Goal: Answer question/provide support: Share knowledge or assist other users

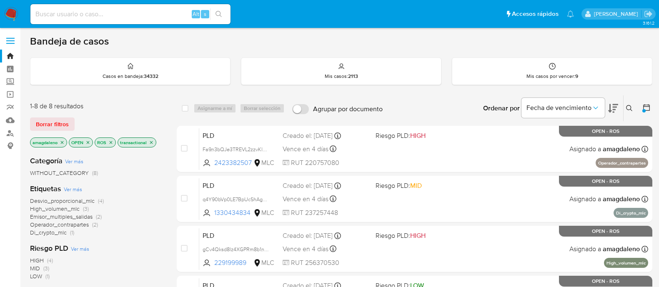
scroll to position [40, 0]
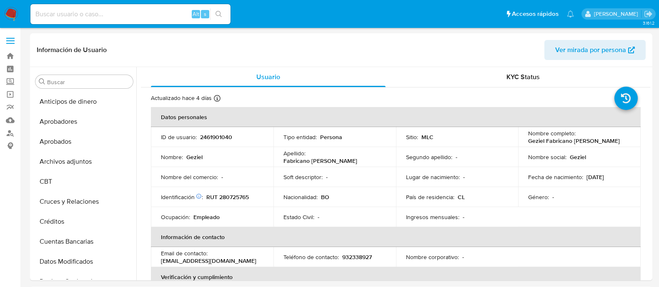
select select "10"
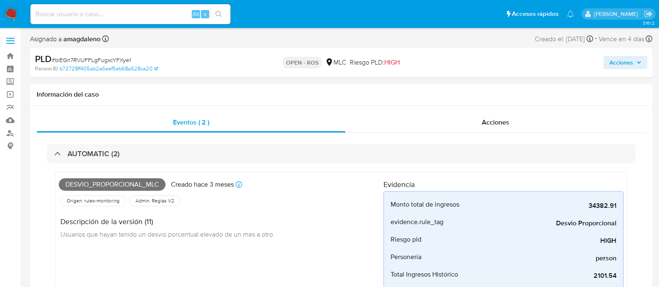
select select "10"
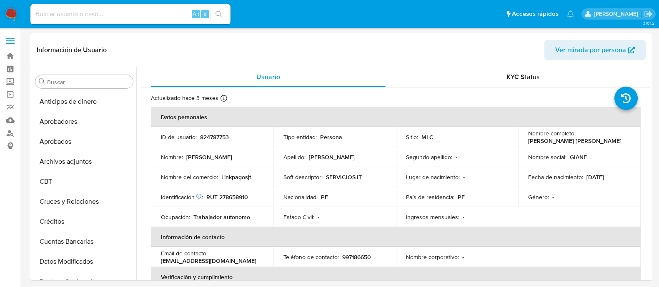
select select "10"
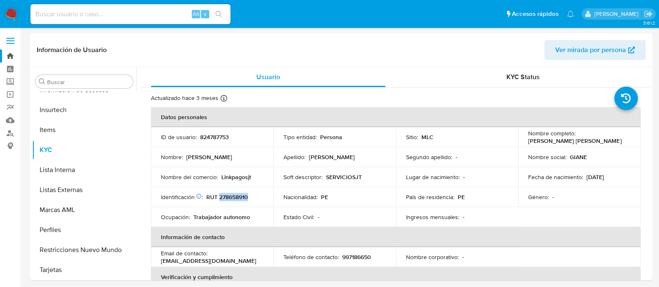
click at [10, 55] on link "Bandeja" at bounding box center [49, 56] width 99 height 13
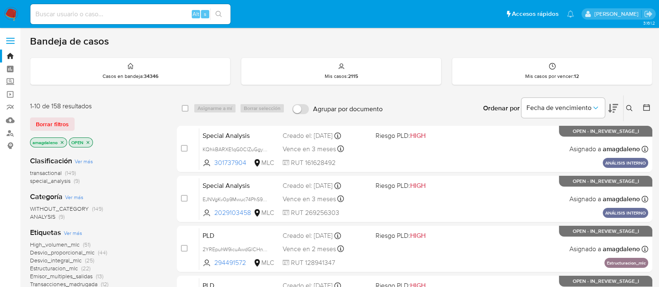
click at [612, 111] on icon at bounding box center [613, 108] width 10 height 10
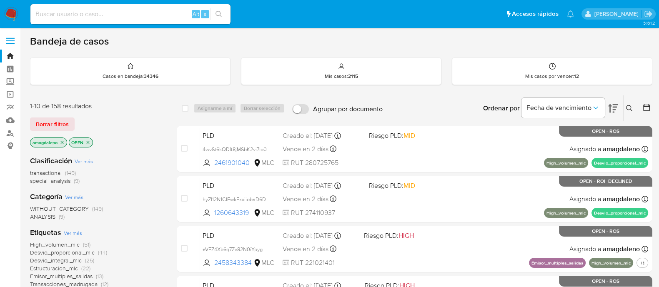
click at [651, 111] on icon at bounding box center [647, 107] width 8 height 8
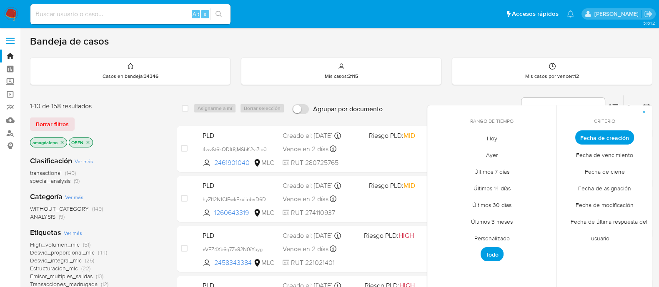
click at [605, 141] on span "Fecha de creación" at bounding box center [604, 138] width 59 height 14
click at [485, 238] on span "Personalizado" at bounding box center [492, 238] width 53 height 17
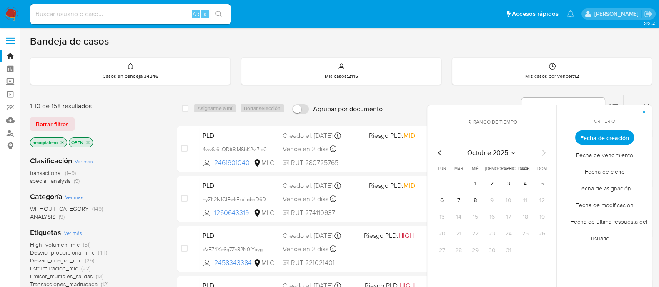
click at [439, 154] on icon "Mes anterior" at bounding box center [440, 153] width 10 height 10
click at [441, 153] on icon "Mes anterior" at bounding box center [440, 153] width 10 height 10
click at [455, 181] on button "1" at bounding box center [458, 183] width 13 height 13
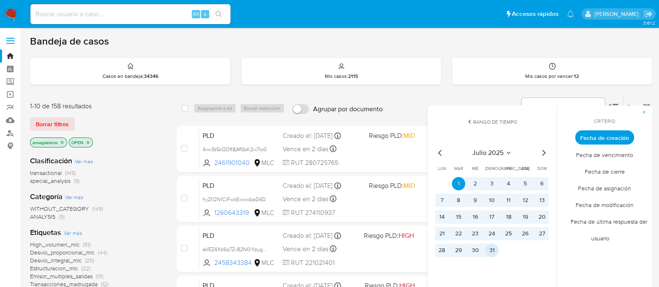
click at [490, 253] on button "31" at bounding box center [491, 250] width 13 height 13
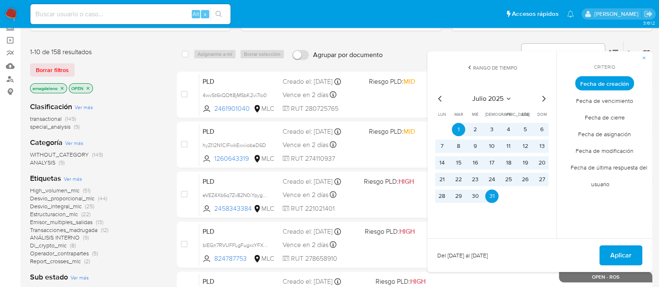
scroll to position [65, 0]
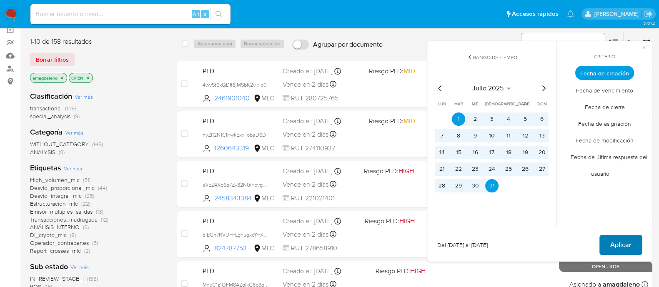
click at [617, 249] on span "Aplicar" at bounding box center [620, 245] width 21 height 18
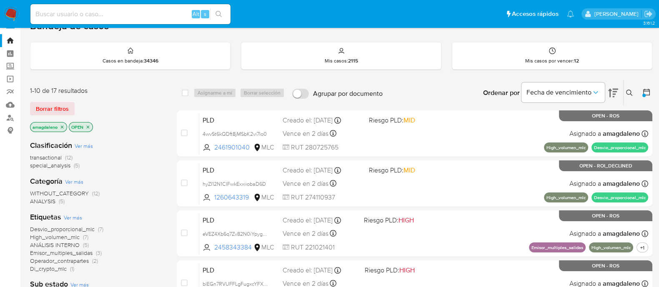
scroll to position [40, 0]
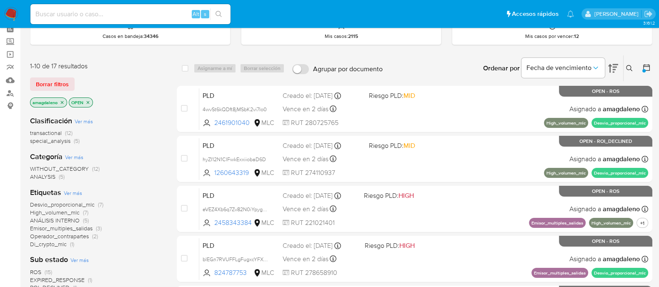
click at [43, 132] on span "transactional" at bounding box center [46, 133] width 32 height 8
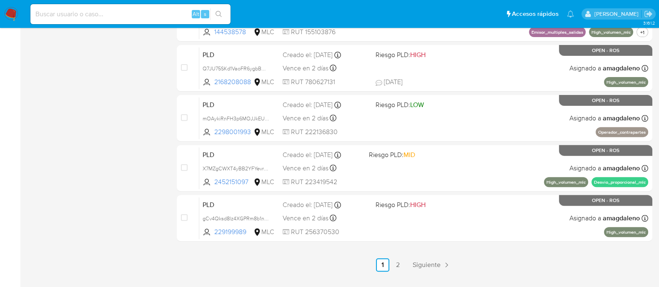
scroll to position [400, 0]
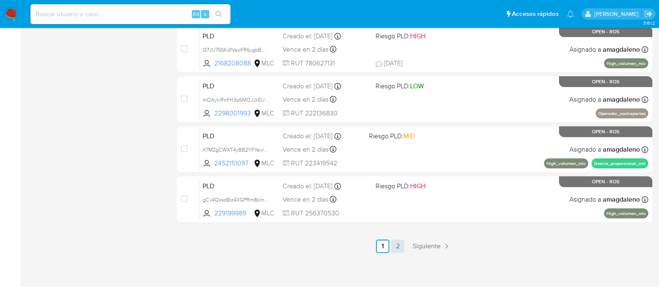
click at [397, 247] on link "2" at bounding box center [397, 246] width 13 height 13
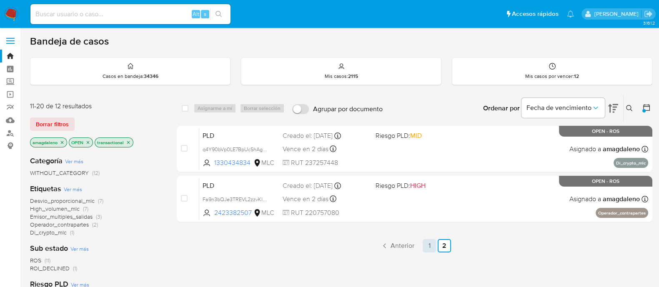
click at [425, 247] on link "1" at bounding box center [429, 245] width 13 height 13
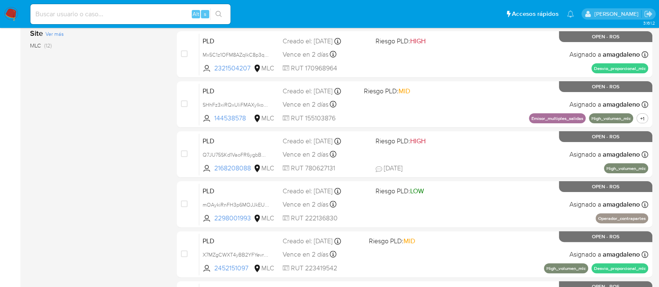
scroll to position [294, 0]
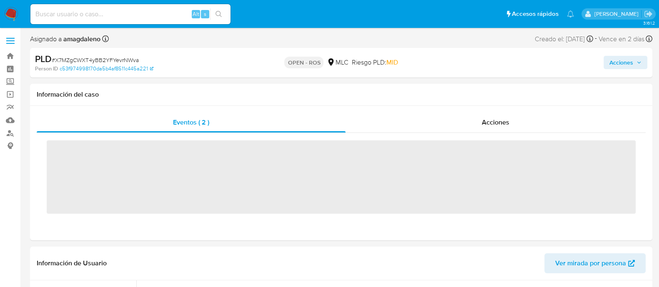
scroll to position [392, 0]
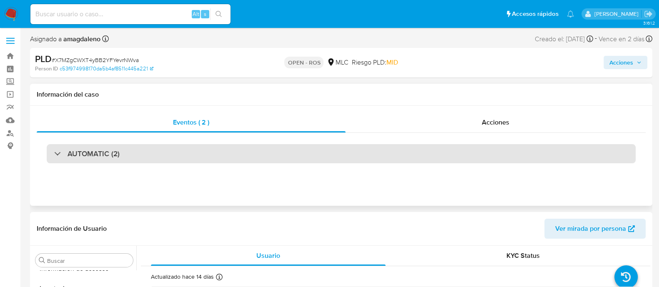
click at [229, 157] on div "AUTOMATIC (2)" at bounding box center [341, 153] width 589 height 19
select select "10"
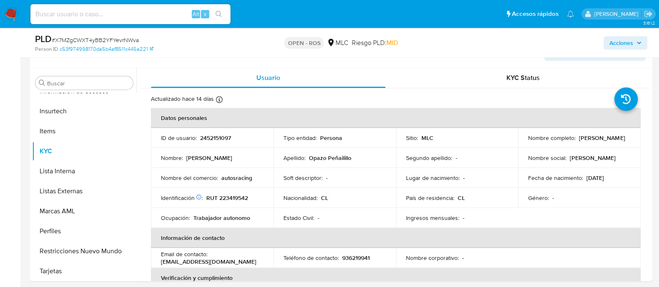
scroll to position [484, 0]
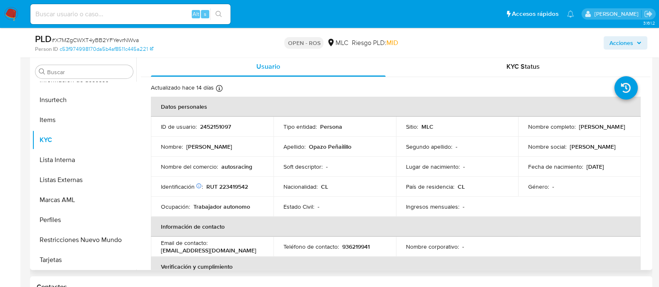
click at [579, 128] on p "[PERSON_NAME]" at bounding box center [602, 127] width 46 height 8
click at [579, 130] on p "[PERSON_NAME]" at bounding box center [602, 127] width 46 height 8
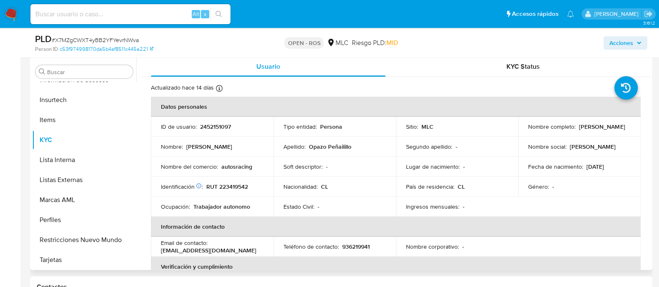
click at [579, 130] on p "[PERSON_NAME]" at bounding box center [602, 127] width 46 height 8
drag, startPoint x: 527, startPoint y: 131, endPoint x: 635, endPoint y: 132, distance: 108.0
click at [635, 132] on td "Nombre completo : Jesús Armando Opazo Peñailillo" at bounding box center [579, 127] width 123 height 20
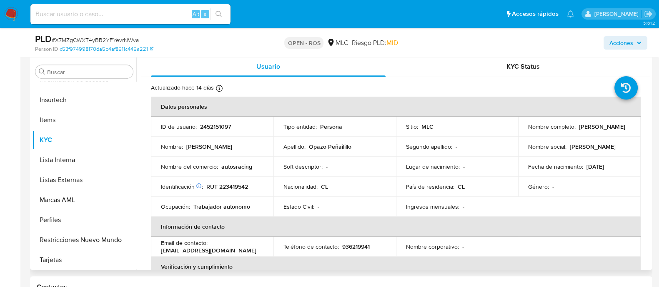
copy p "[PERSON_NAME]"
click at [228, 183] on p "RUT 223419542" at bounding box center [227, 187] width 42 height 8
copy p "223419542"
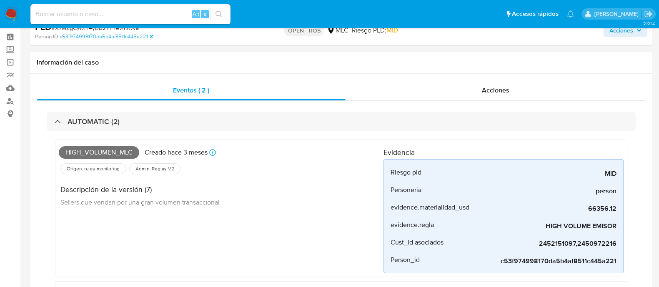
scroll to position [0, 0]
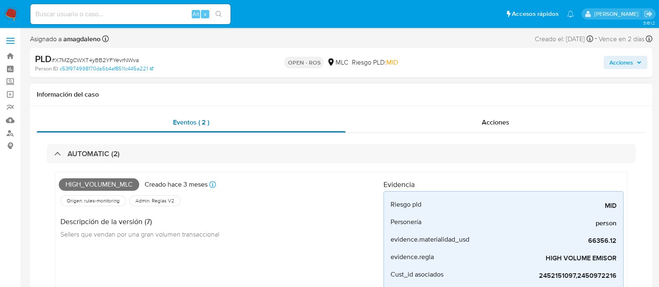
click at [258, 128] on div "Eventos ( 2 )" at bounding box center [191, 123] width 309 height 20
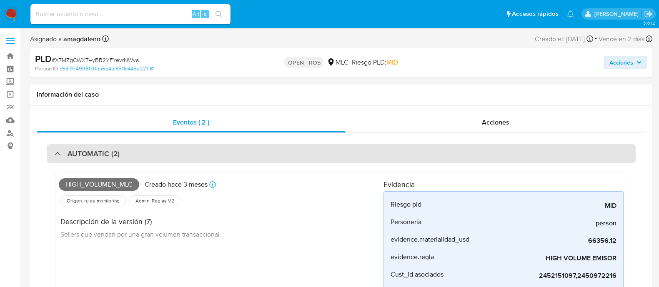
click at [227, 149] on div "AUTOMATIC (2)" at bounding box center [341, 153] width 589 height 19
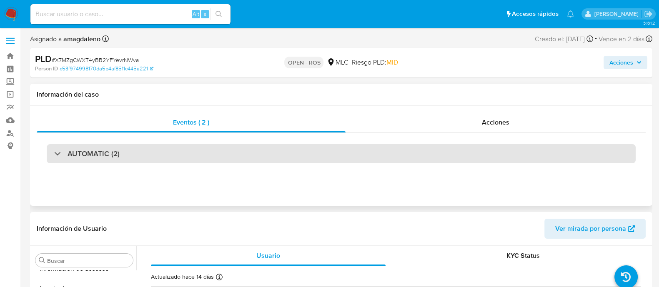
click at [239, 153] on div "AUTOMATIC (2)" at bounding box center [341, 153] width 589 height 19
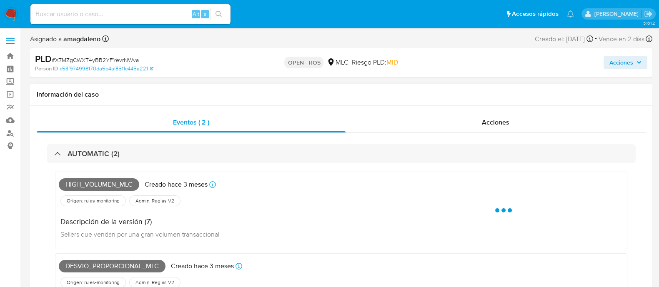
scroll to position [52, 0]
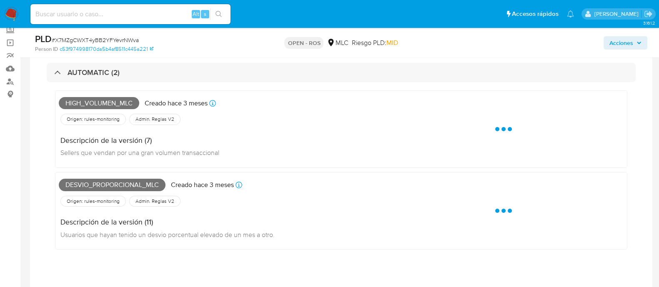
click at [120, 104] on span "High_volumen_mlc" at bounding box center [99, 103] width 80 height 13
copy span "High_volumen_mlc"
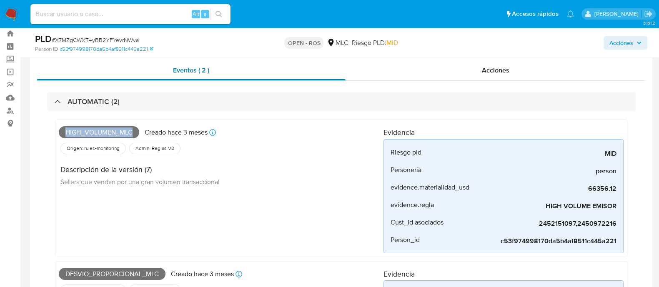
scroll to position [0, 0]
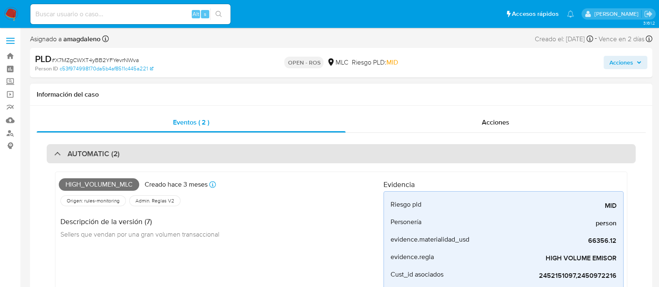
click at [155, 149] on div "AUTOMATIC (2)" at bounding box center [341, 153] width 589 height 19
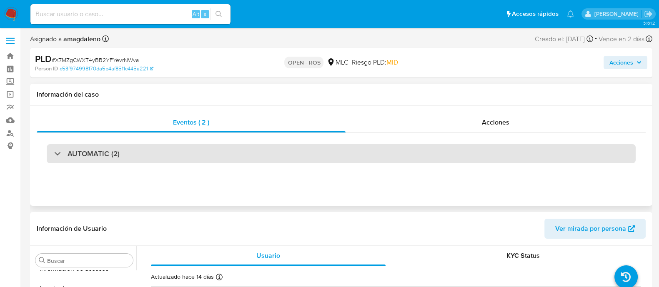
click at [155, 149] on div "AUTOMATIC (2)" at bounding box center [341, 153] width 589 height 19
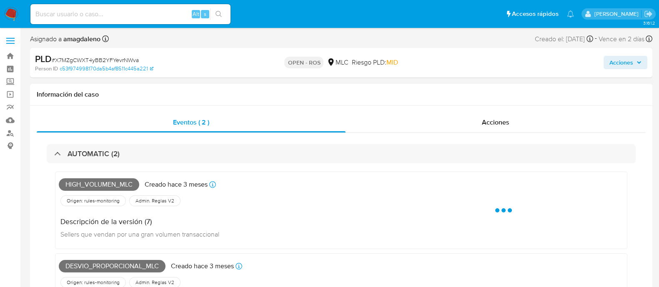
click at [114, 184] on span "High_volumen_mlc" at bounding box center [99, 184] width 80 height 13
click at [114, 185] on span "High_volumen_mlc" at bounding box center [99, 184] width 80 height 13
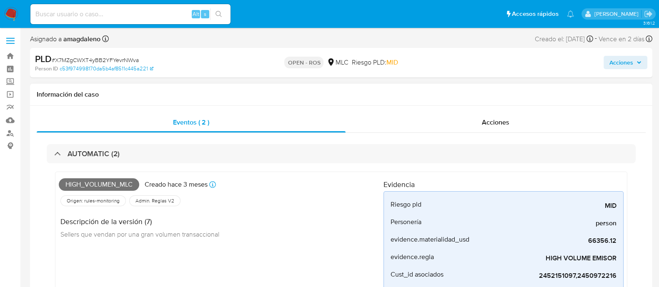
click at [102, 186] on span "High_volumen_mlc" at bounding box center [99, 184] width 80 height 13
click at [102, 187] on span "High_volumen_mlc" at bounding box center [99, 184] width 80 height 13
copy span "High_volumen_mlc"
click at [311, 91] on h1 "Información del caso" at bounding box center [341, 94] width 609 height 8
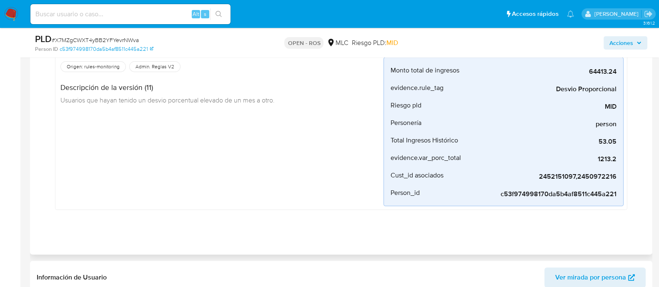
scroll to position [208, 0]
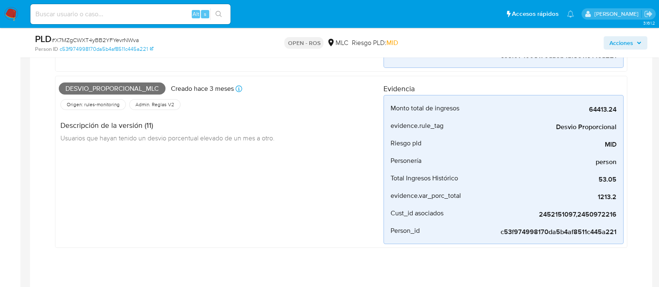
click at [128, 85] on span "Desvio_proporcional_mlc" at bounding box center [112, 89] width 107 height 13
copy span "Desvio_proporcional_mlc"
click at [229, 63] on div "High_volumen_mlc Creado hace 3 meses Creado: 12/07/2025 16:10:15 Origen: rules-…" at bounding box center [221, 3] width 325 height 130
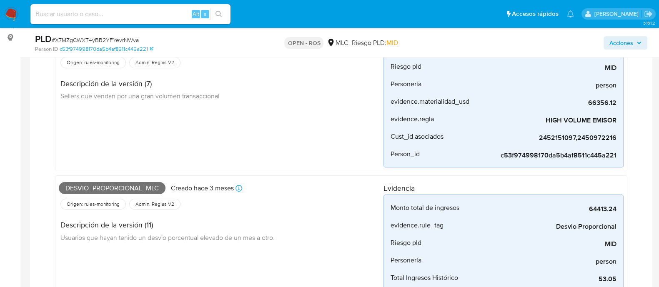
scroll to position [0, 0]
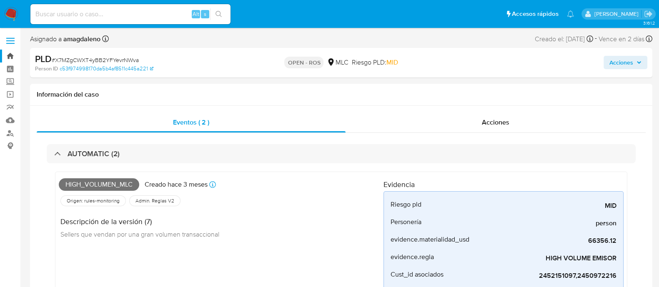
click at [8, 54] on link "Bandeja" at bounding box center [49, 56] width 99 height 13
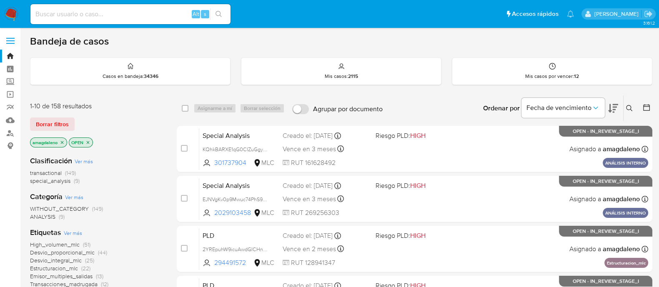
click at [48, 172] on span "transactional" at bounding box center [46, 173] width 32 height 8
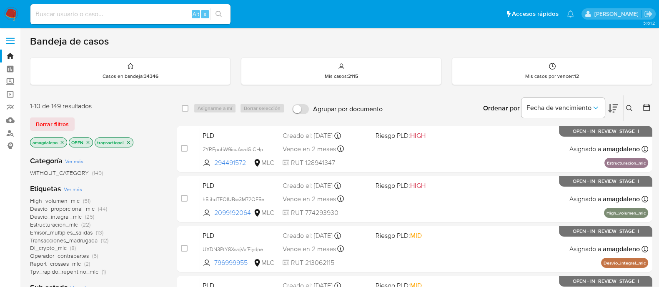
click at [647, 109] on icon at bounding box center [647, 107] width 8 height 8
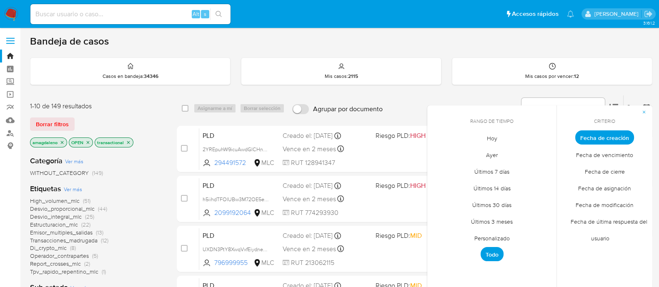
click at [494, 236] on span "Personalizado" at bounding box center [492, 238] width 53 height 17
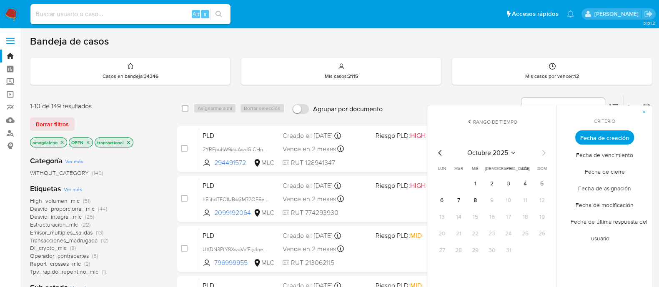
click at [439, 155] on icon "Mes anterior" at bounding box center [440, 153] width 10 height 10
click at [460, 185] on button "1" at bounding box center [458, 183] width 13 height 13
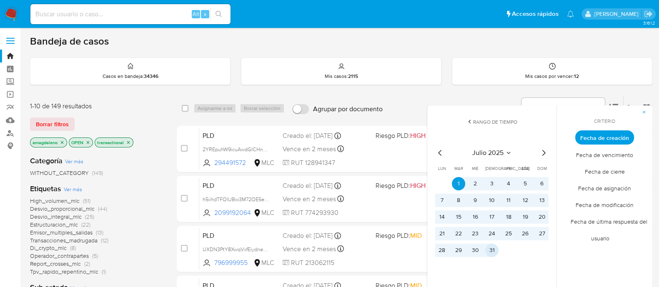
click at [493, 252] on button "31" at bounding box center [491, 250] width 13 height 13
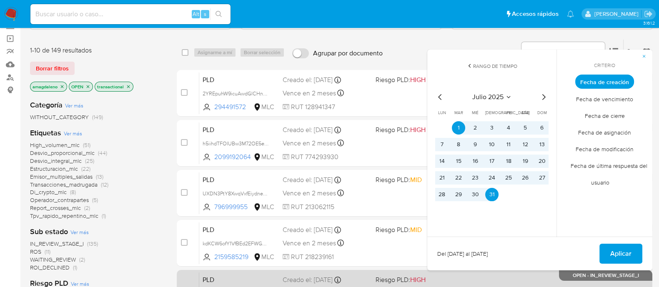
scroll to position [156, 0]
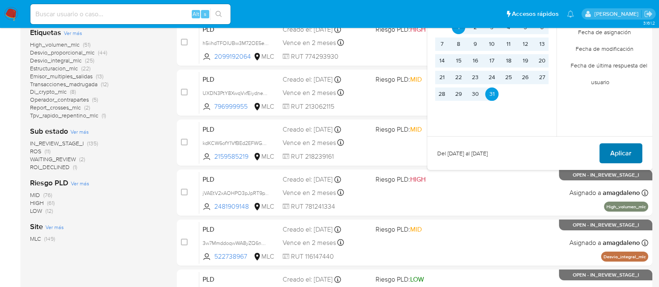
click at [624, 147] on span "Aplicar" at bounding box center [620, 153] width 21 height 18
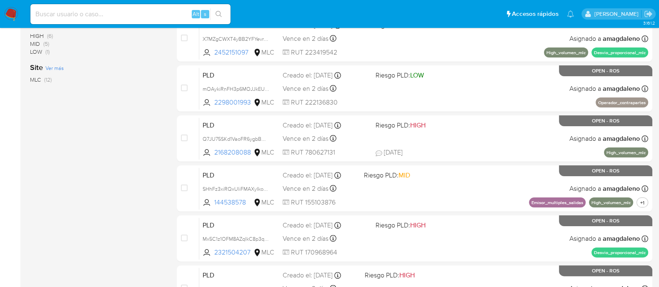
scroll to position [400, 0]
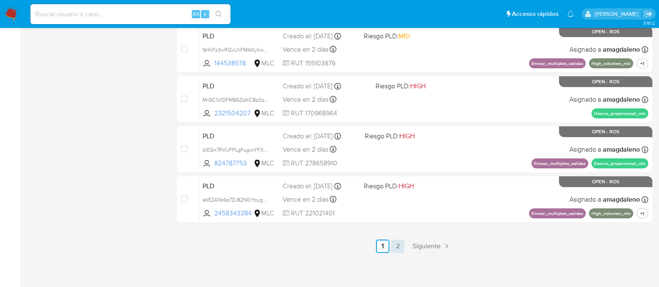
click at [402, 244] on link "2" at bounding box center [397, 246] width 13 height 13
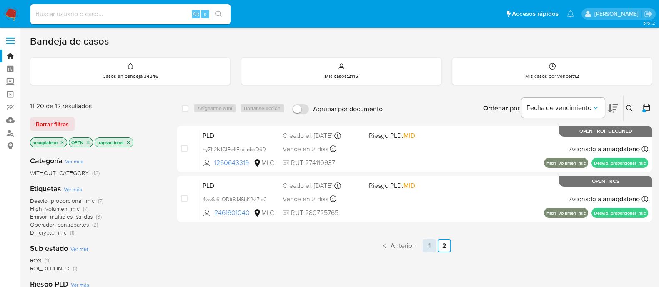
click at [425, 245] on link "1" at bounding box center [429, 245] width 13 height 13
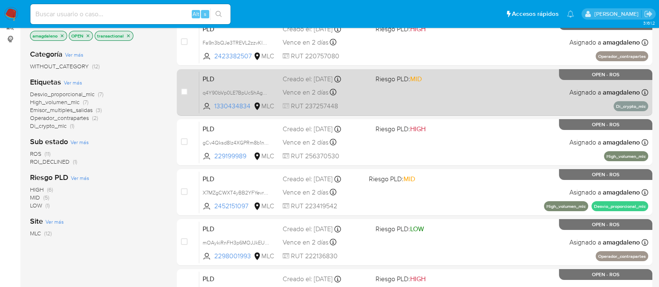
scroll to position [104, 0]
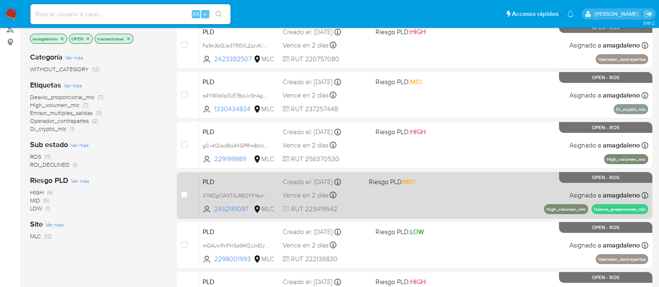
click at [480, 193] on div "PLD X7MZgCWXT4yBB2YFYevrNWva 2452151097 MLC Riesgo PLD: MID Creado el: 12/07/20…" at bounding box center [423, 195] width 449 height 42
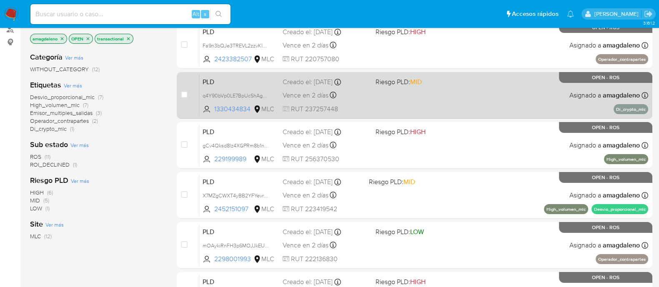
scroll to position [156, 0]
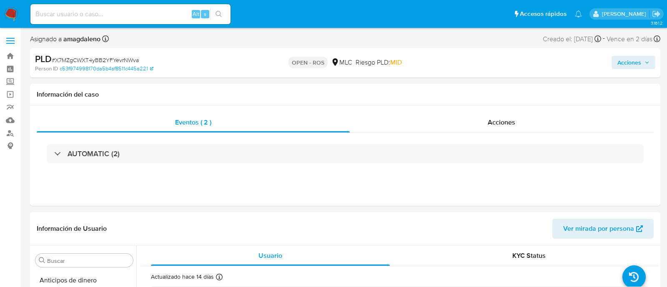
select select "10"
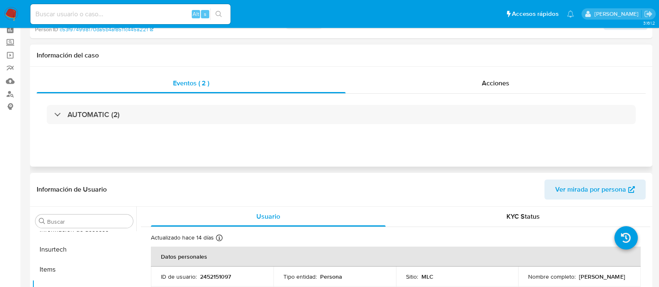
scroll to position [104, 0]
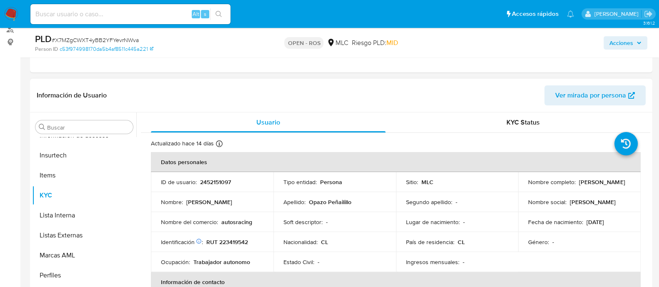
click at [206, 181] on p "2452151097" at bounding box center [215, 182] width 31 height 8
copy p "2452151097"
click at [232, 241] on p "RUT 223419542" at bounding box center [227, 243] width 42 height 8
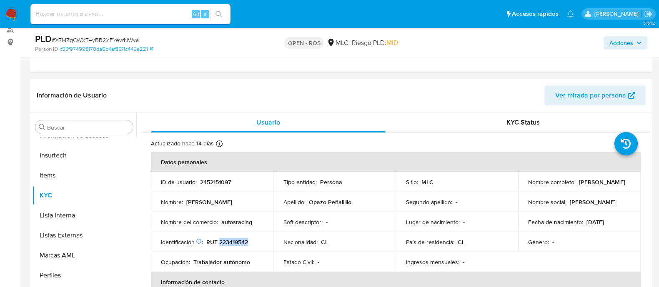
copy p "223419542"
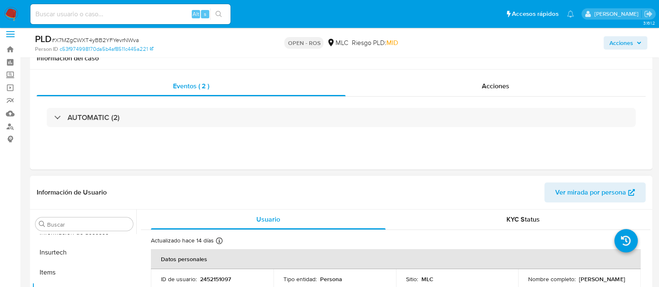
scroll to position [0, 0]
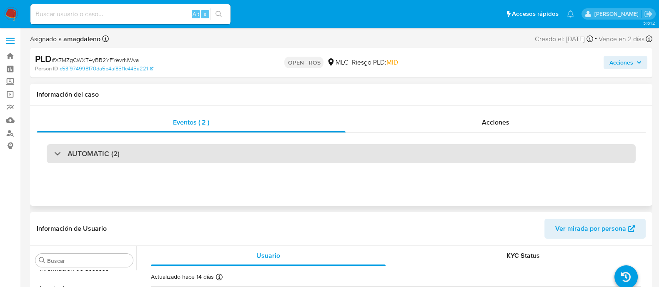
click at [300, 153] on div "AUTOMATIC (2)" at bounding box center [341, 153] width 589 height 19
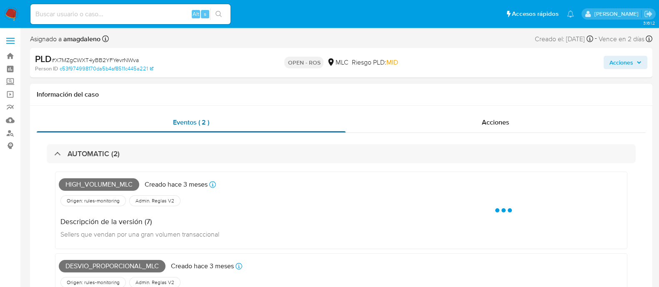
click at [313, 121] on div "Eventos ( 2 )" at bounding box center [191, 123] width 309 height 20
click at [436, 123] on div "Acciones" at bounding box center [496, 123] width 300 height 20
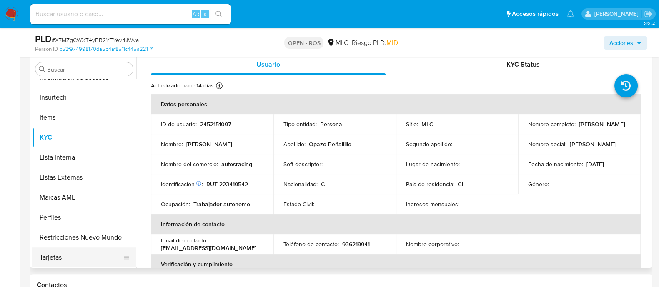
scroll to position [261, 0]
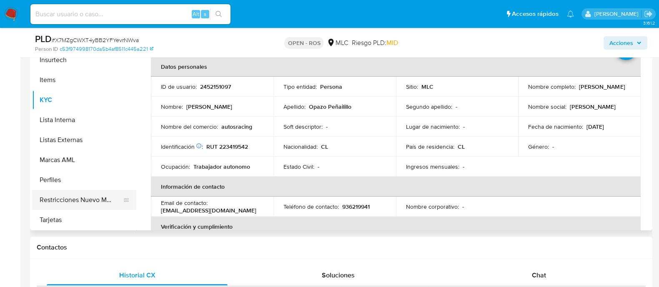
click at [87, 201] on button "Restricciones Nuevo Mundo" at bounding box center [81, 200] width 98 height 20
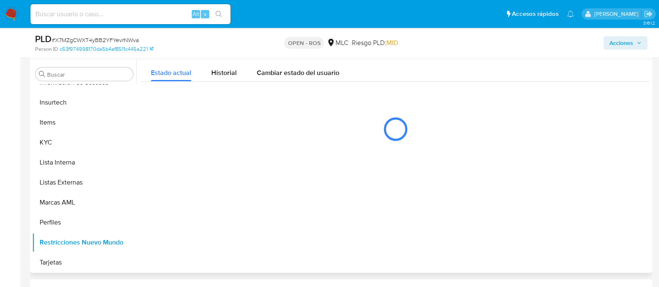
scroll to position [208, 0]
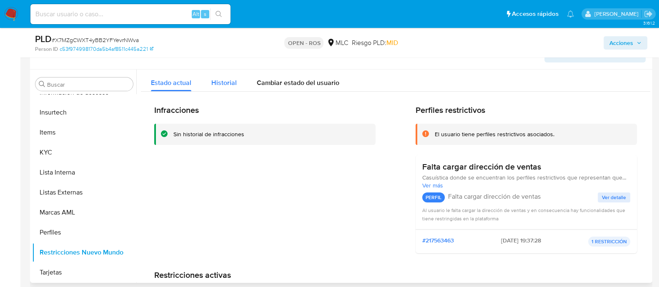
click at [238, 77] on button "Historial" at bounding box center [223, 81] width 45 height 22
